Goal: Task Accomplishment & Management: Manage account settings

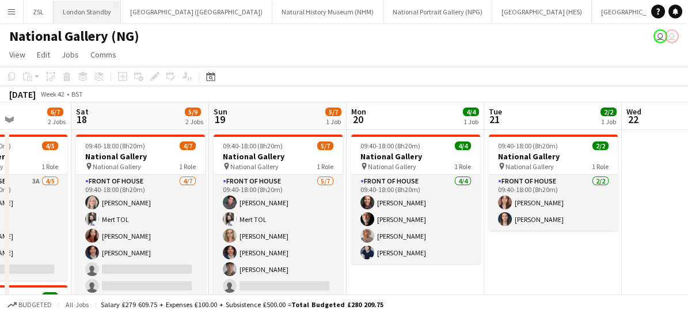
click at [96, 12] on button "London Standby Close" at bounding box center [87, 12] width 67 height 22
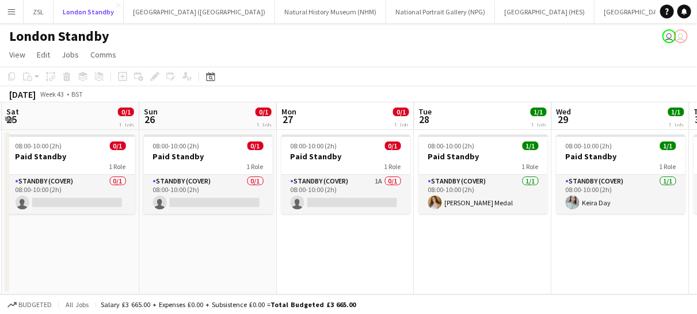
scroll to position [0, 411]
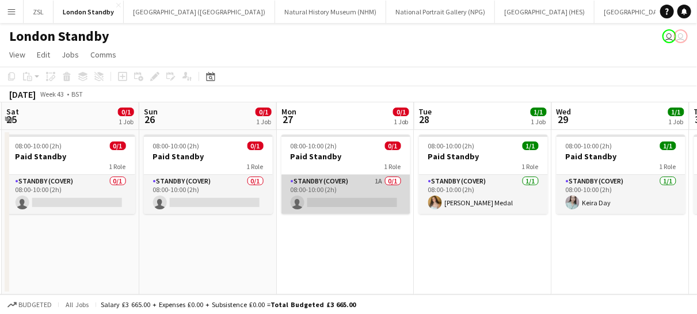
click at [377, 193] on app-card-role "Standby (cover) 1A 0/1 08:00-10:00 (2h) single-neutral-actions" at bounding box center [346, 194] width 129 height 39
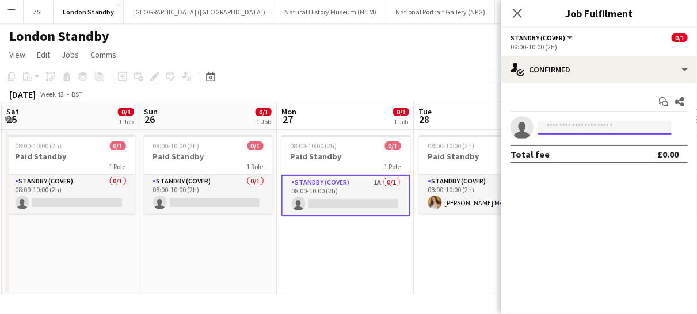
click at [568, 130] on input at bounding box center [605, 128] width 134 height 14
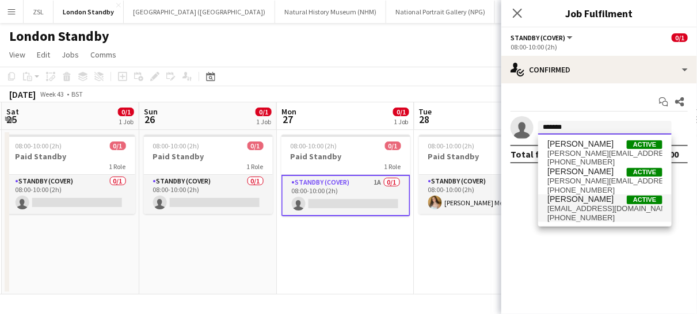
type input "******"
click at [568, 208] on span "[EMAIL_ADDRESS][DOMAIN_NAME]" at bounding box center [605, 208] width 115 height 9
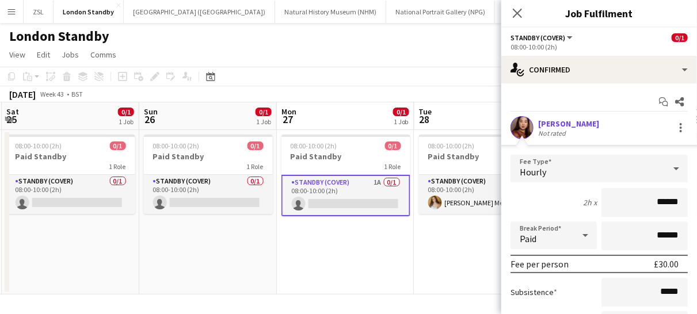
scroll to position [118, 0]
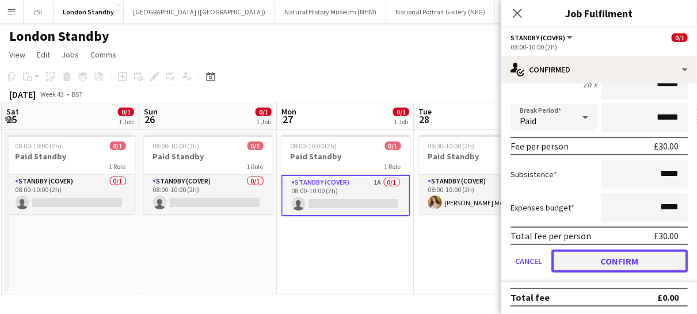
click at [587, 261] on button "Confirm" at bounding box center [620, 261] width 136 height 23
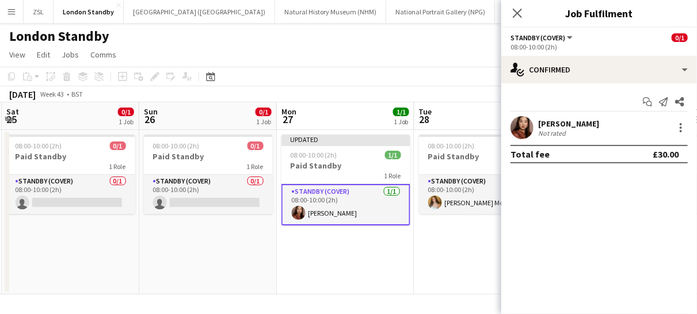
scroll to position [0, 0]
click at [520, 12] on icon "Close pop-in" at bounding box center [517, 12] width 11 height 11
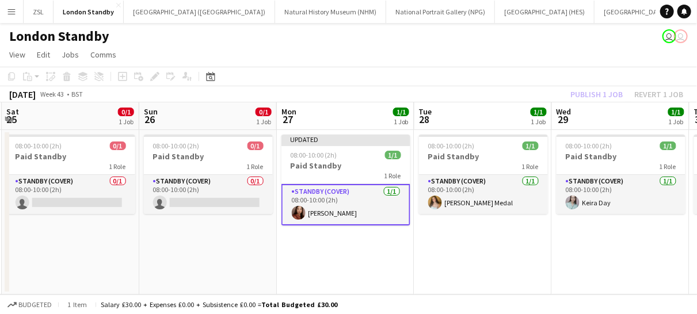
click at [366, 211] on app-card-role "Standby (cover) [DATE] 08:00-10:00 (2h) [PERSON_NAME]" at bounding box center [346, 204] width 129 height 41
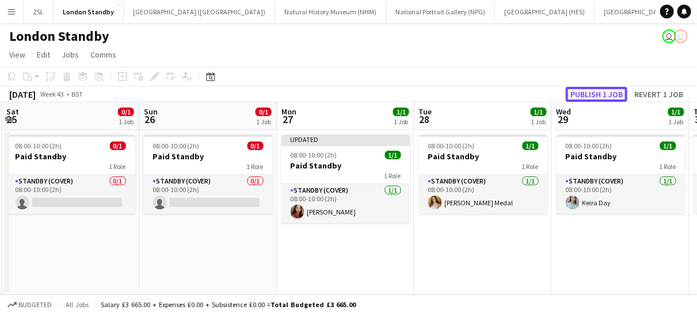
click at [588, 99] on button "Publish 1 job" at bounding box center [597, 94] width 62 height 15
